Goal: Task Accomplishment & Management: Manage account settings

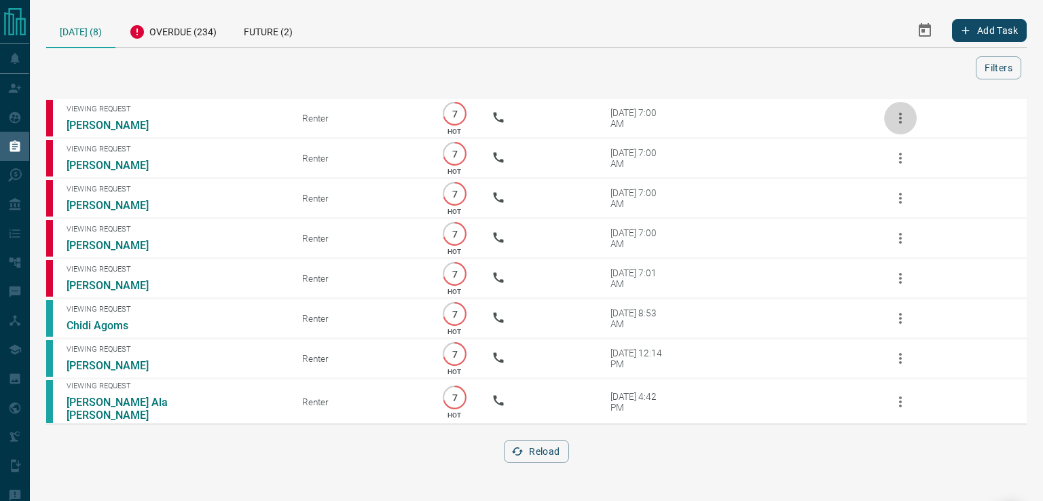
click at [904, 112] on icon "button" at bounding box center [900, 118] width 16 height 16
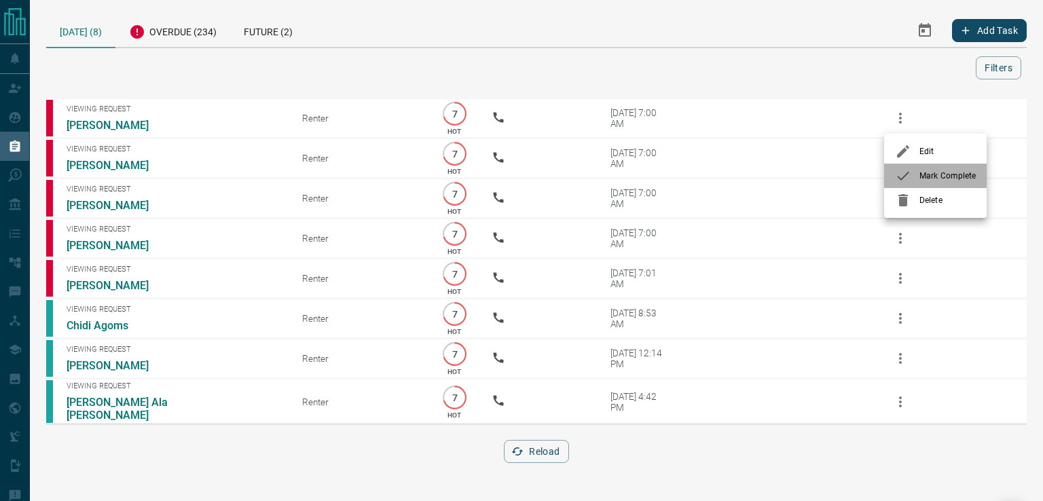
click at [908, 175] on icon at bounding box center [903, 176] width 16 height 16
click at [902, 162] on icon "button" at bounding box center [900, 158] width 3 height 11
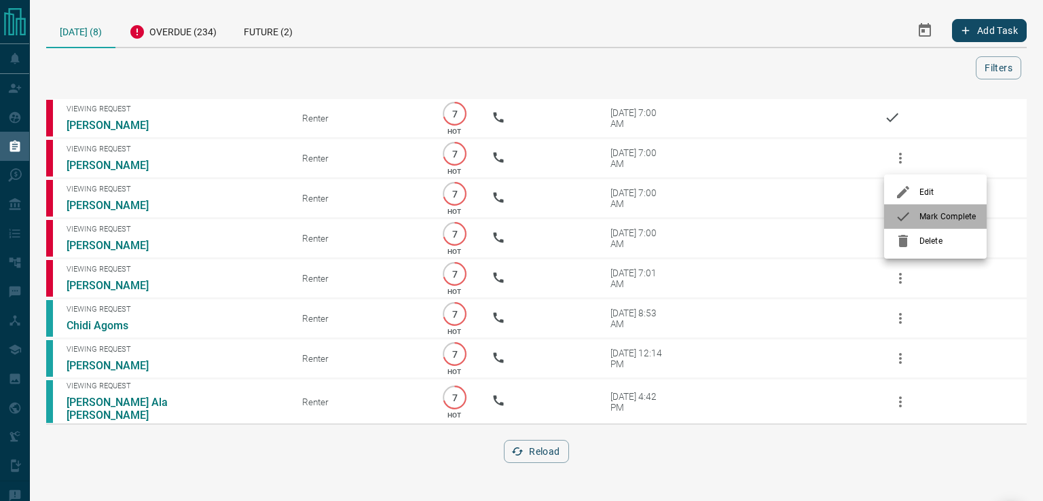
click at [910, 212] on icon at bounding box center [903, 216] width 16 height 16
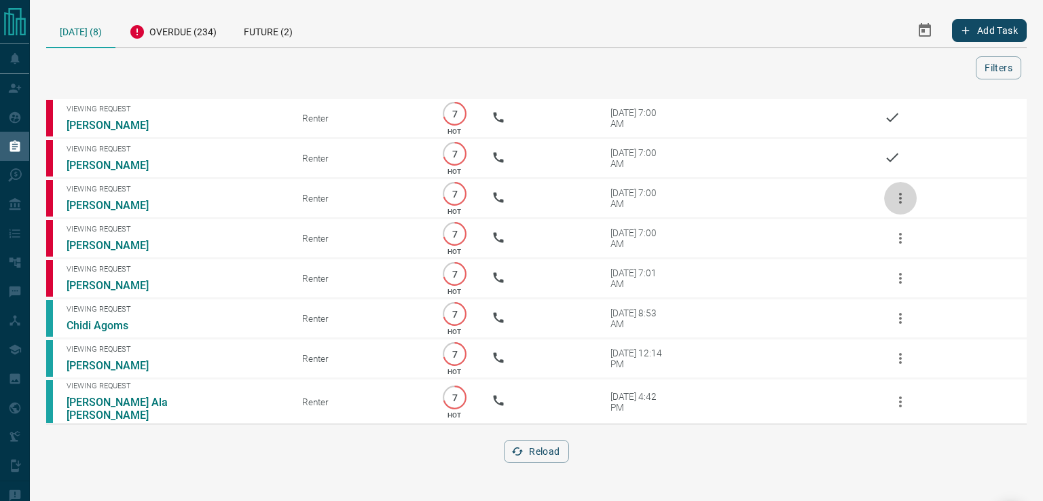
click at [899, 202] on icon "button" at bounding box center [900, 198] width 16 height 16
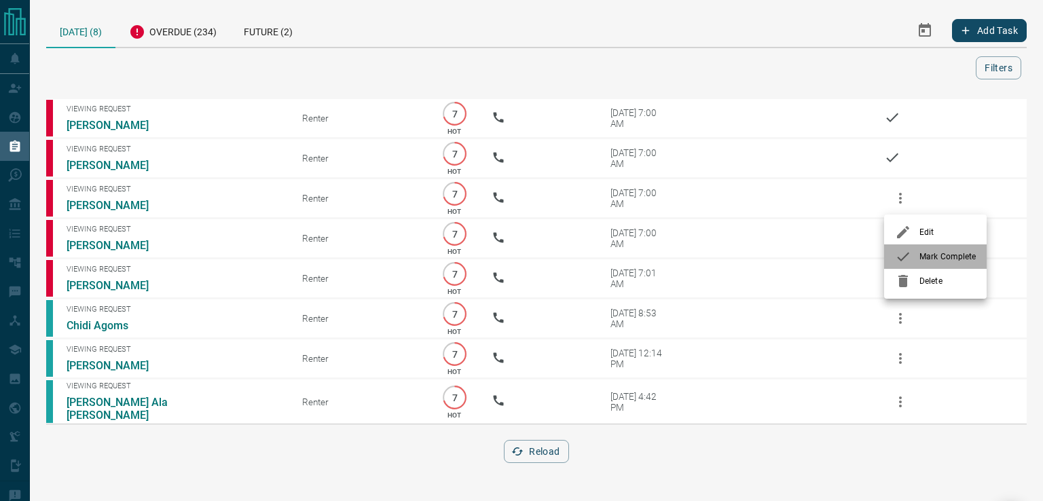
click at [899, 253] on icon at bounding box center [903, 256] width 16 height 16
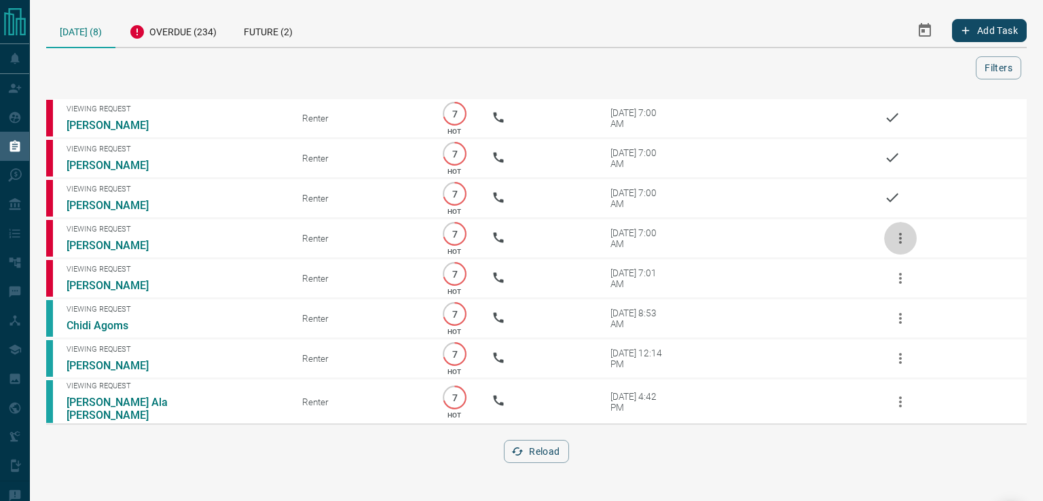
click at [899, 237] on icon "button" at bounding box center [900, 238] width 16 height 16
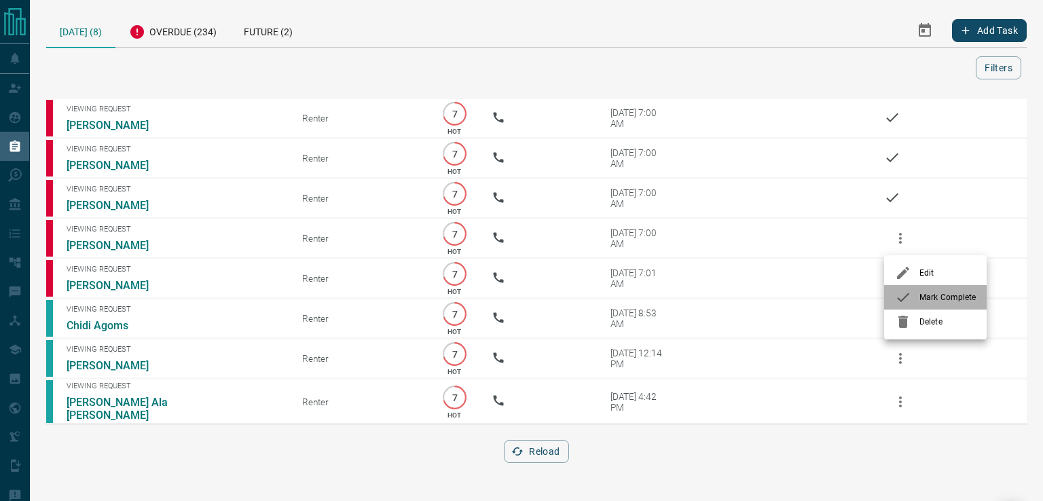
click at [899, 297] on icon at bounding box center [903, 297] width 16 height 16
click at [902, 280] on icon "button" at bounding box center [900, 278] width 16 height 16
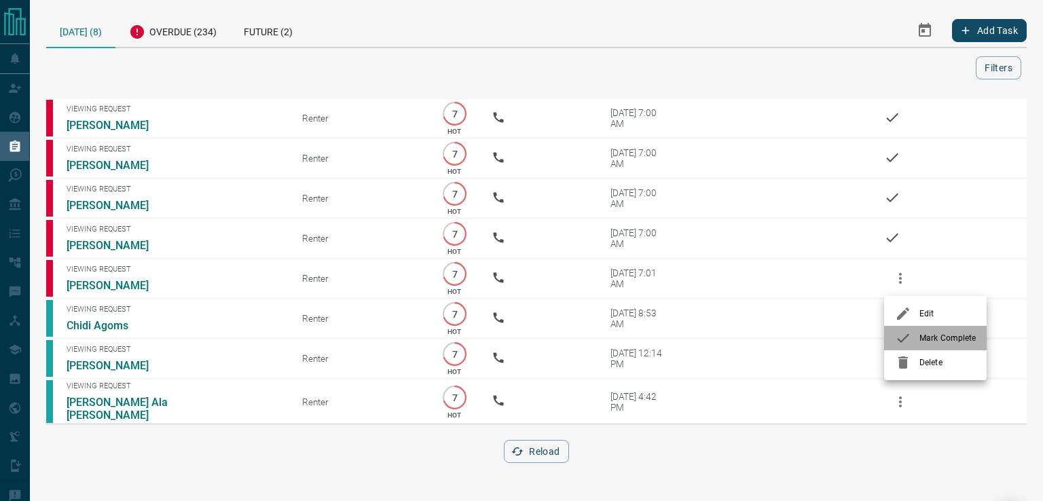
click at [910, 335] on icon at bounding box center [903, 338] width 16 height 16
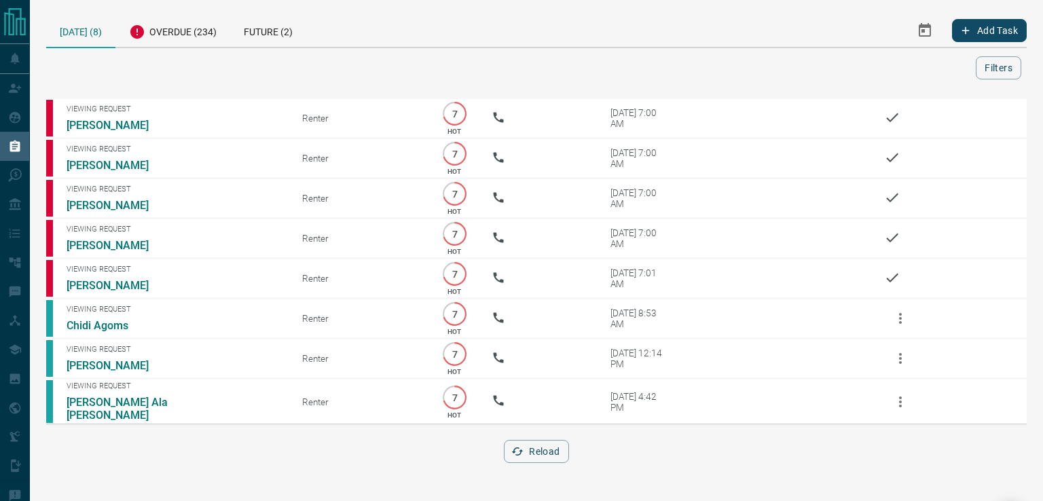
click at [899, 315] on icon "button" at bounding box center [900, 318] width 16 height 16
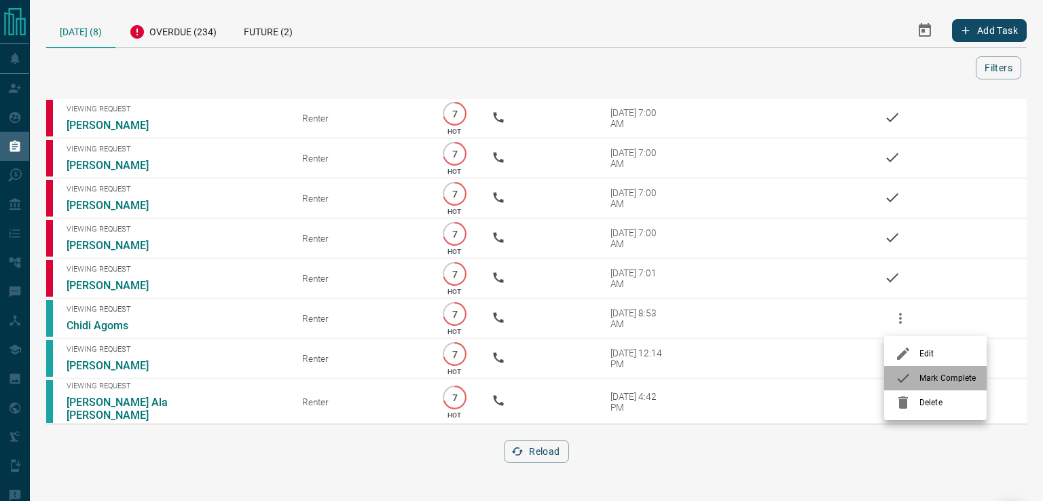
click at [904, 380] on icon at bounding box center [903, 378] width 16 height 16
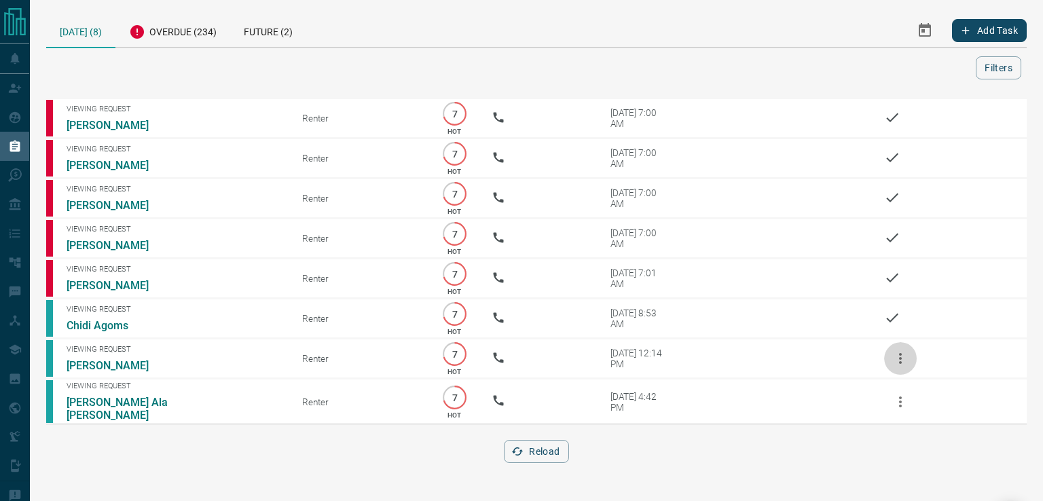
click at [902, 356] on icon "button" at bounding box center [900, 358] width 16 height 16
click at [908, 415] on icon at bounding box center [903, 419] width 12 height 9
click at [902, 398] on icon "button" at bounding box center [900, 402] width 16 height 16
click at [908, 444] on icon at bounding box center [903, 448] width 12 height 9
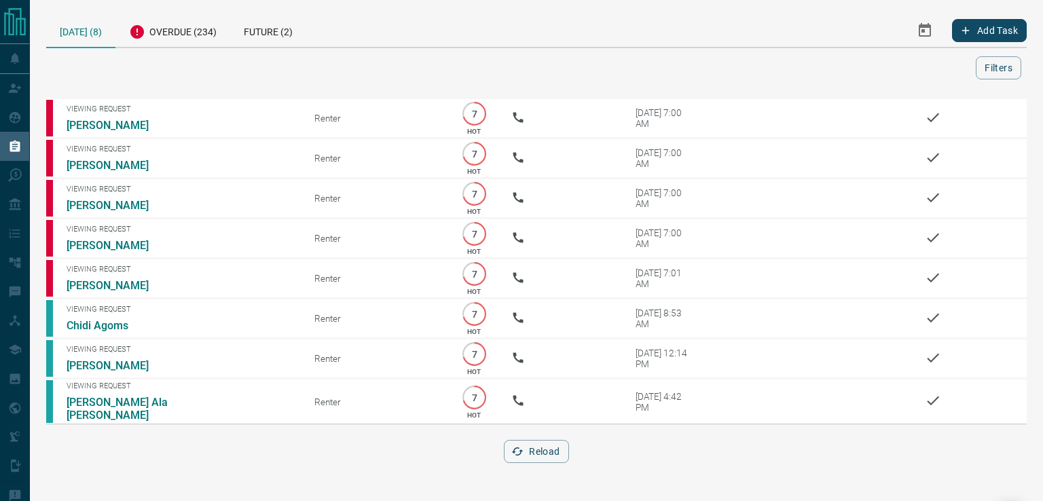
click at [170, 20] on div "Overdue (234)" at bounding box center [172, 30] width 115 height 33
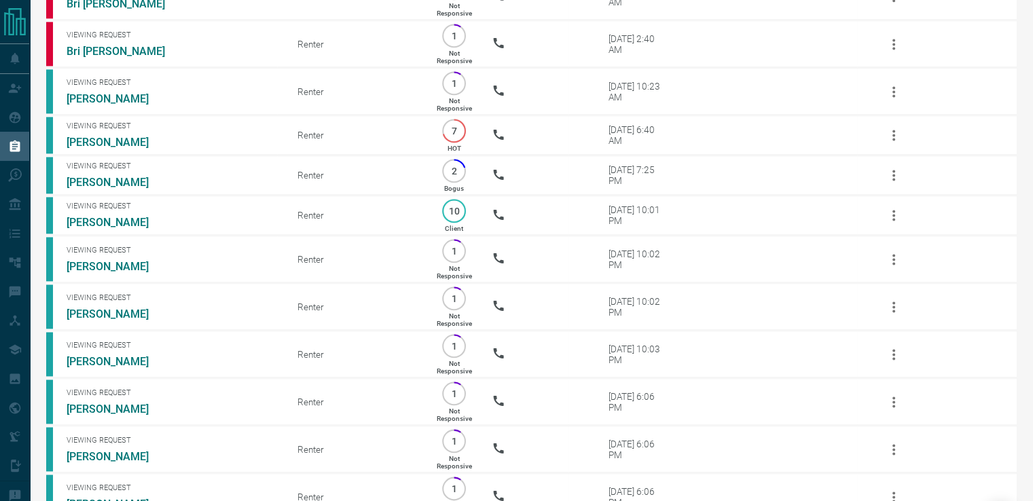
scroll to position [1909, 0]
click at [113, 105] on link "[PERSON_NAME]" at bounding box center [118, 98] width 102 height 13
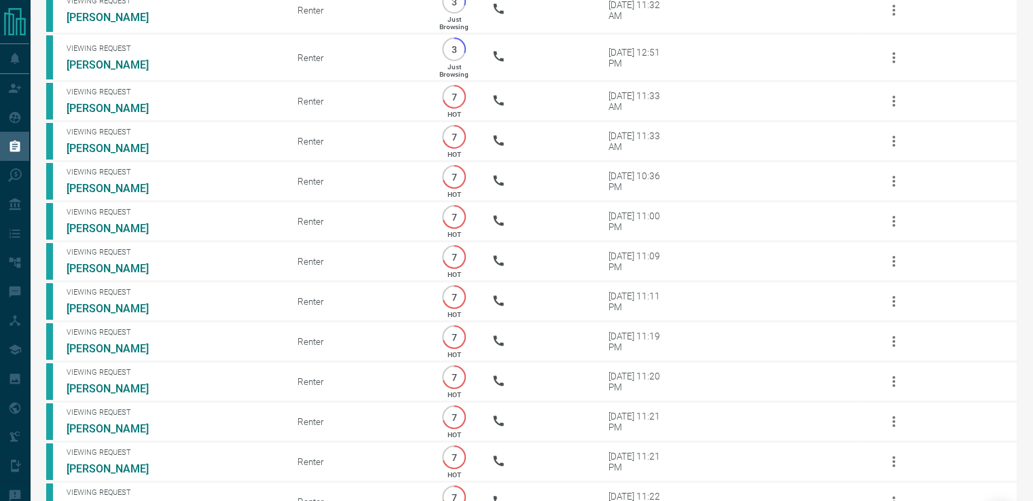
scroll to position [0, 0]
